Goal: Task Accomplishment & Management: Manage account settings

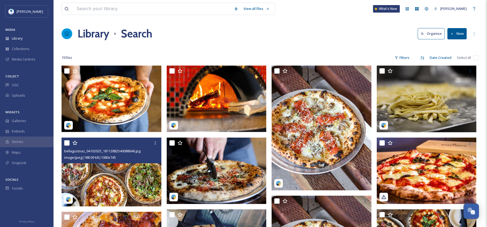
scroll to position [14, 0]
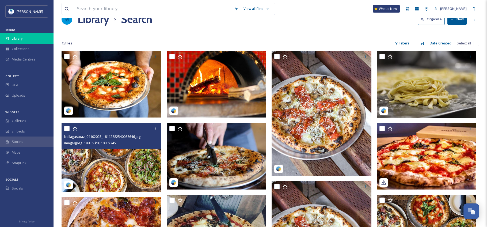
click at [25, 39] on div "Library" at bounding box center [27, 38] width 54 height 10
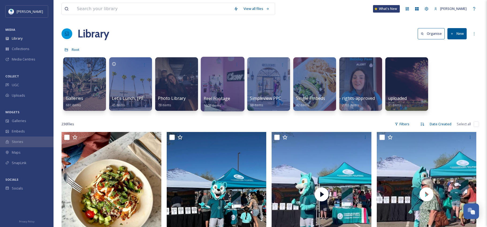
click at [221, 97] on span "Reel Footage" at bounding box center [217, 99] width 27 height 6
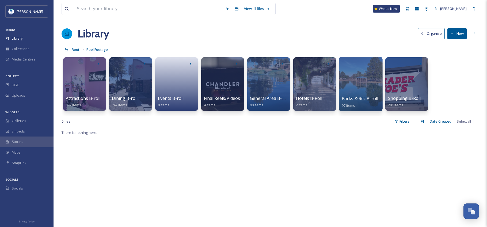
click at [350, 87] on div at bounding box center [361, 84] width 44 height 55
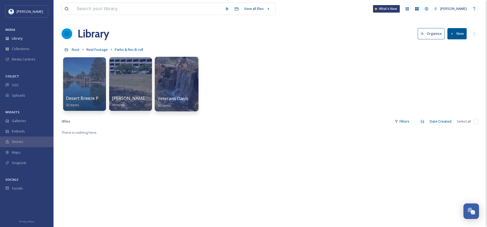
click at [180, 78] on div at bounding box center [177, 84] width 44 height 55
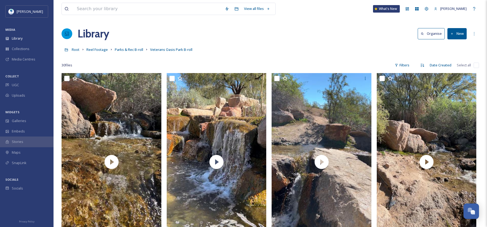
click at [455, 31] on button "New" at bounding box center [457, 33] width 19 height 11
click at [451, 47] on span "File Upload" at bounding box center [455, 46] width 18 height 5
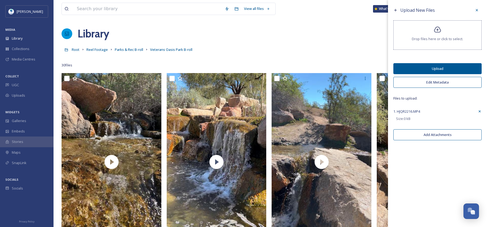
click at [479, 111] on icon at bounding box center [480, 111] width 4 height 4
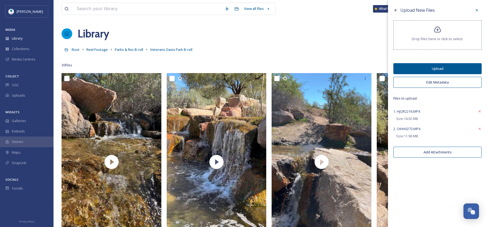
click at [441, 83] on button "Edit Metadata" at bounding box center [438, 82] width 88 height 11
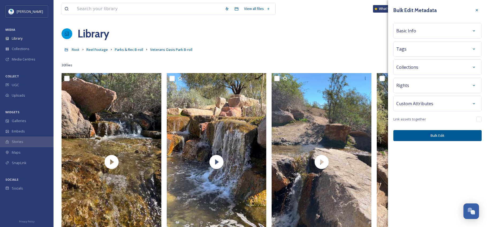
click at [416, 31] on div "Basic Info" at bounding box center [437, 31] width 82 height 10
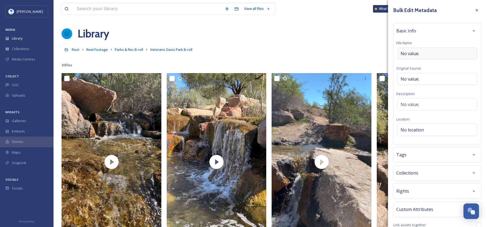
click at [422, 50] on div "No value." at bounding box center [438, 53] width 80 height 12
type input "V"
type input "Sunrise at [GEOGRAPHIC_DATA]"
click at [426, 155] on div "Tags" at bounding box center [437, 154] width 82 height 10
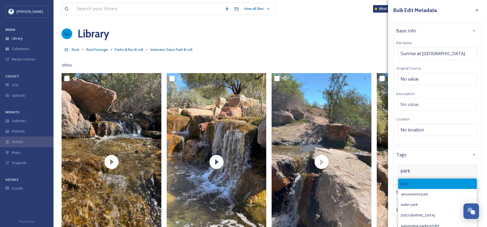
type input "park"
click at [422, 184] on div "park" at bounding box center [437, 184] width 79 height 10
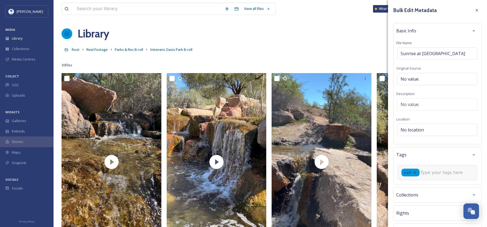
click at [440, 176] on div "park" at bounding box center [438, 172] width 80 height 15
type input "d"
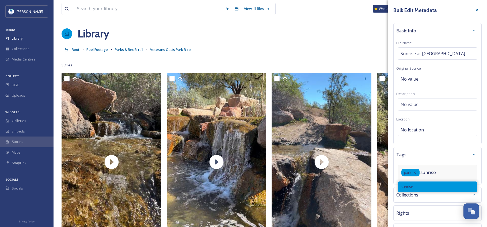
type input "sunrise"
click at [432, 187] on div "sunrise" at bounding box center [437, 186] width 79 height 10
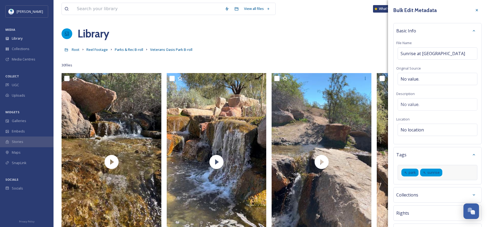
scroll to position [47, 0]
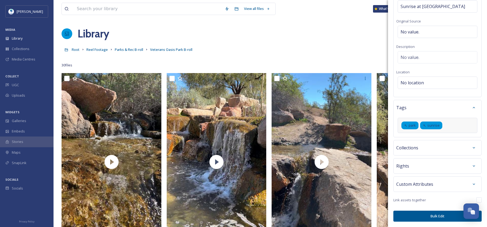
click at [437, 216] on button "Bulk Edit" at bounding box center [438, 216] width 88 height 11
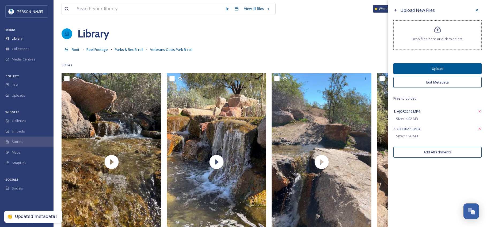
click at [444, 68] on button "Upload" at bounding box center [438, 68] width 88 height 11
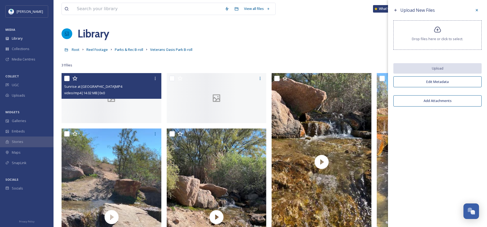
click at [120, 103] on icon at bounding box center [111, 98] width 20 height 10
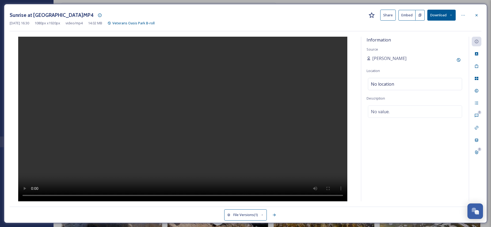
click at [478, 14] on icon at bounding box center [477, 15] width 4 height 4
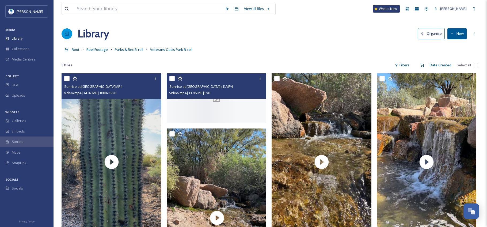
click at [245, 123] on div at bounding box center [217, 98] width 100 height 50
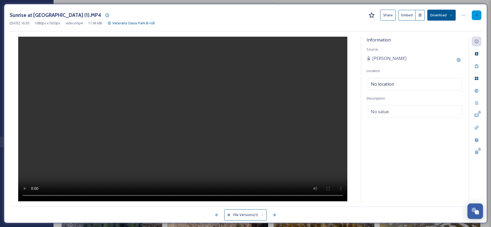
click at [479, 15] on div at bounding box center [477, 15] width 10 height 10
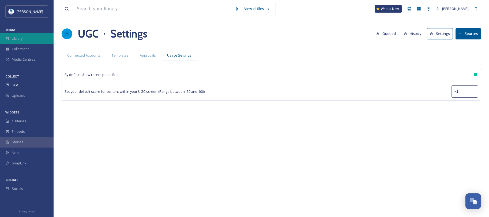
click at [21, 40] on span "Library" at bounding box center [17, 38] width 11 height 5
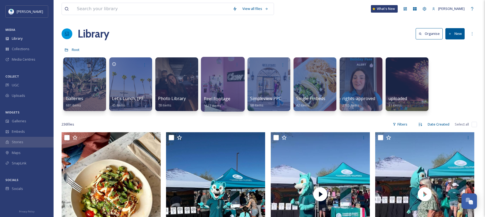
click at [223, 82] on div at bounding box center [223, 84] width 44 height 55
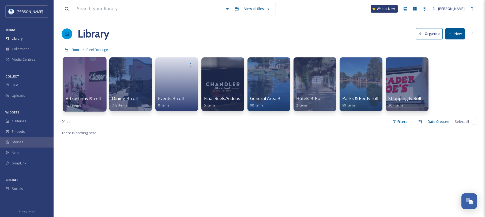
click at [77, 88] on div at bounding box center [85, 84] width 44 height 55
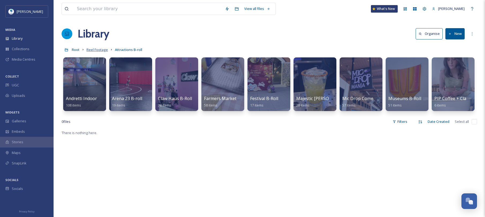
click at [91, 51] on span "Reel Footage" at bounding box center [96, 49] width 21 height 5
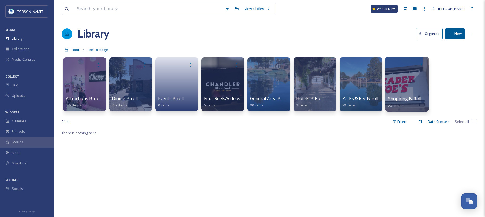
click at [403, 100] on span "Shopping B-Roll" at bounding box center [404, 99] width 33 height 6
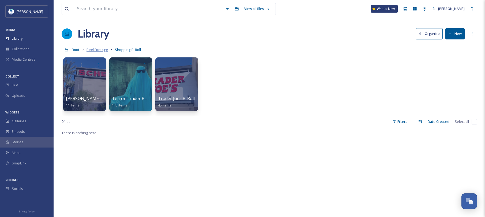
click at [94, 50] on span "Reel Footage" at bounding box center [96, 49] width 21 height 5
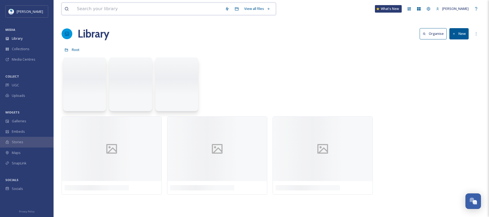
click at [92, 9] on input at bounding box center [148, 9] width 148 height 12
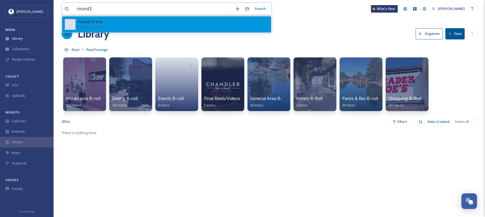
type input "round1"
click at [98, 26] on span "Folder - 0 file(s)" at bounding box center [89, 26] width 23 height 5
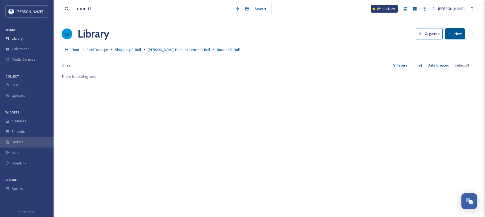
click at [408, 133] on div "There is nothing here." at bounding box center [269, 181] width 415 height 217
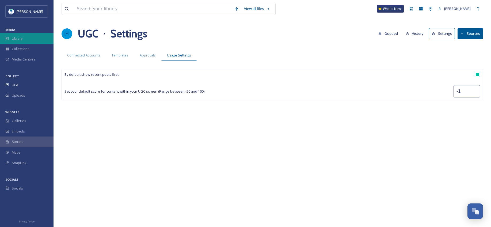
click at [29, 38] on div "Library" at bounding box center [27, 38] width 54 height 10
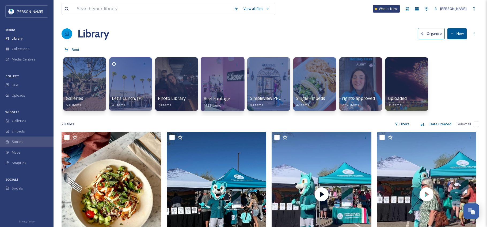
click at [227, 94] on div at bounding box center [223, 84] width 44 height 55
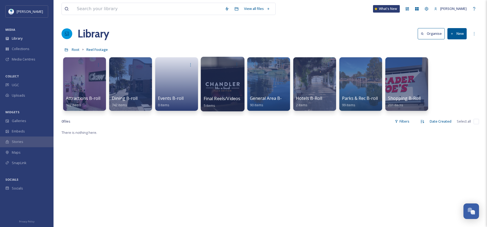
click at [218, 87] on div at bounding box center [223, 84] width 44 height 55
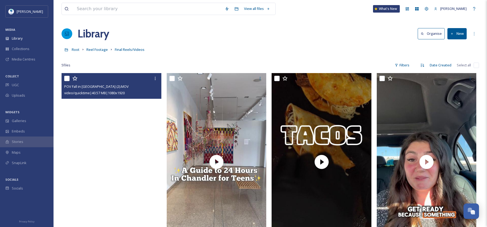
click at [131, 124] on video "POV Fall in Chandler (2).MOV" at bounding box center [112, 161] width 100 height 177
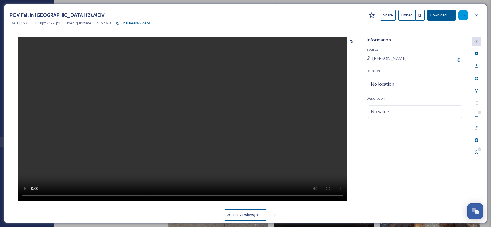
click at [464, 16] on icon at bounding box center [463, 15] width 4 height 4
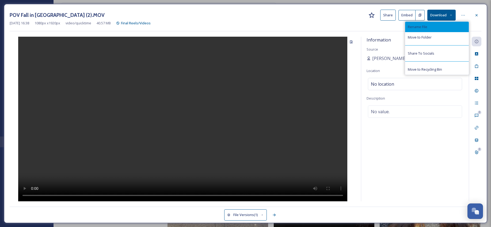
click at [442, 28] on div "Rename File" at bounding box center [437, 27] width 64 height 10
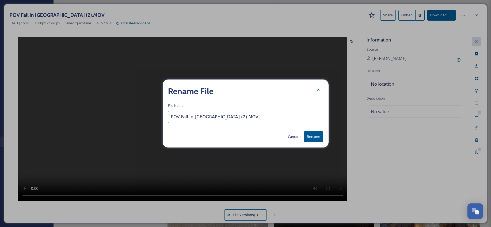
drag, startPoint x: 210, startPoint y: 117, endPoint x: 215, endPoint y: 118, distance: 5.2
click at [215, 118] on input "POV Fall in Chandler (2).MOV" at bounding box center [245, 117] width 155 height 12
type input "POV Fall in Chandler.MOV"
click at [313, 137] on button "Rename" at bounding box center [313, 136] width 19 height 11
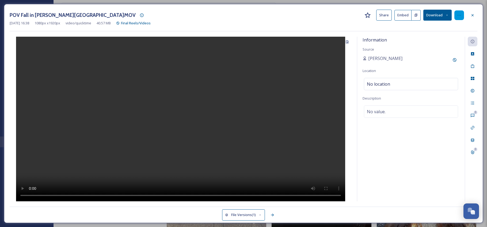
click at [462, 15] on div at bounding box center [460, 15] width 10 height 10
click at [388, 14] on button "Share" at bounding box center [384, 15] width 16 height 11
